Goal: Navigation & Orientation: Find specific page/section

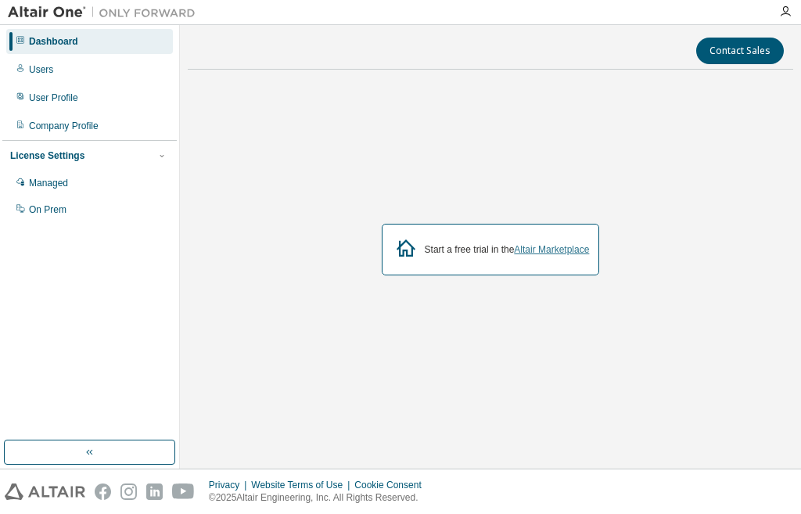
click at [519, 244] on link "Altair Marketplace" at bounding box center [551, 249] width 75 height 11
